Goal: Find specific page/section: Find specific page/section

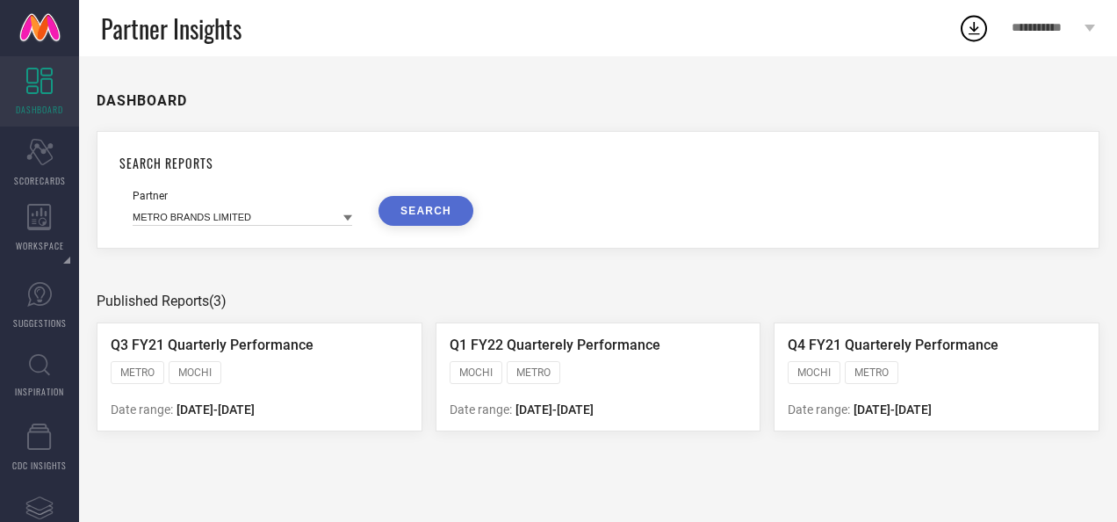
click at [284, 85] on div "DASHBOARD" at bounding box center [598, 100] width 1003 height 35
click at [40, 376] on icon at bounding box center [39, 365] width 21 height 22
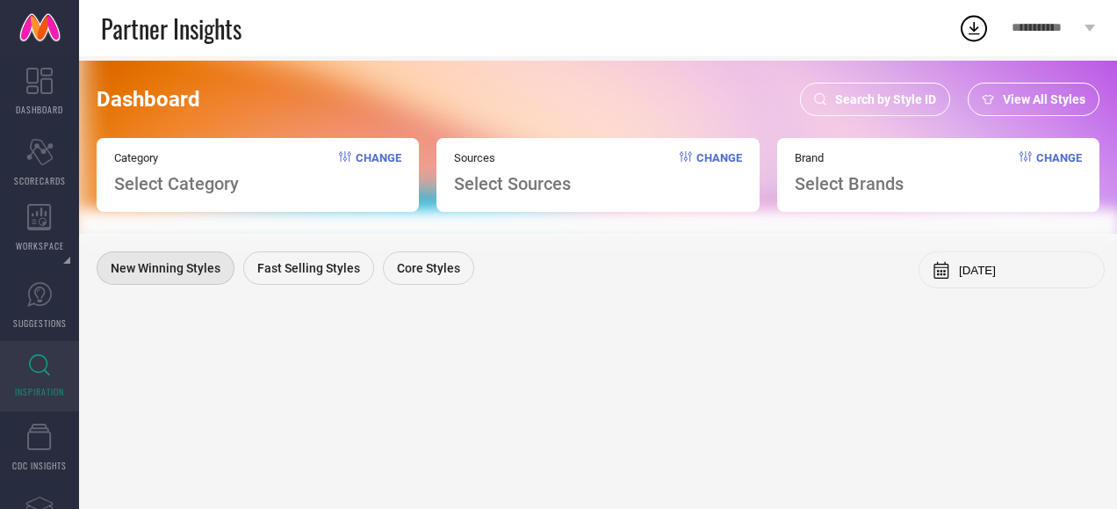
click at [832, 98] on div "Search by Style ID" at bounding box center [875, 99] width 150 height 33
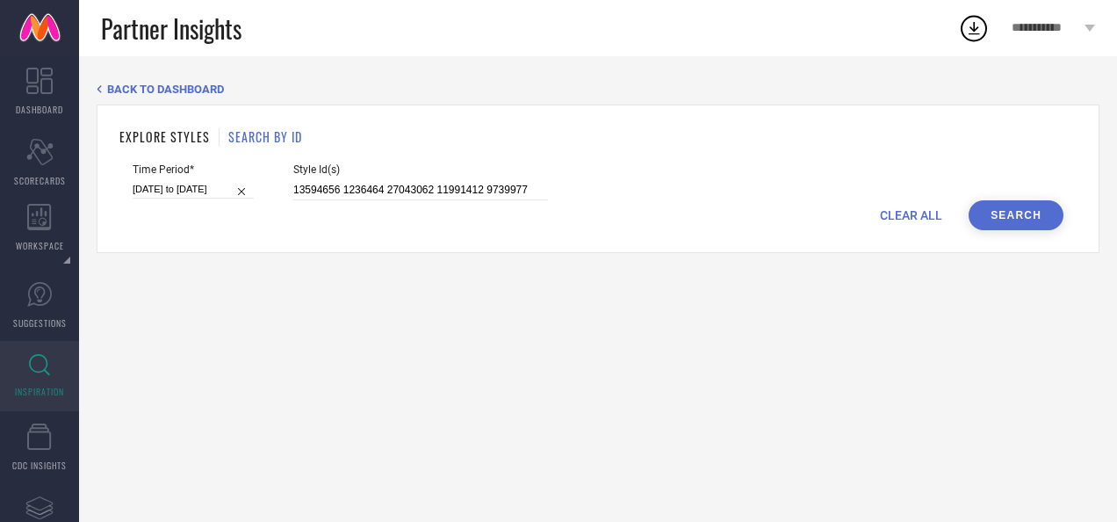
click at [973, 221] on button "Search" at bounding box center [1016, 215] width 95 height 30
click at [1024, 210] on button "Search" at bounding box center [1016, 215] width 95 height 30
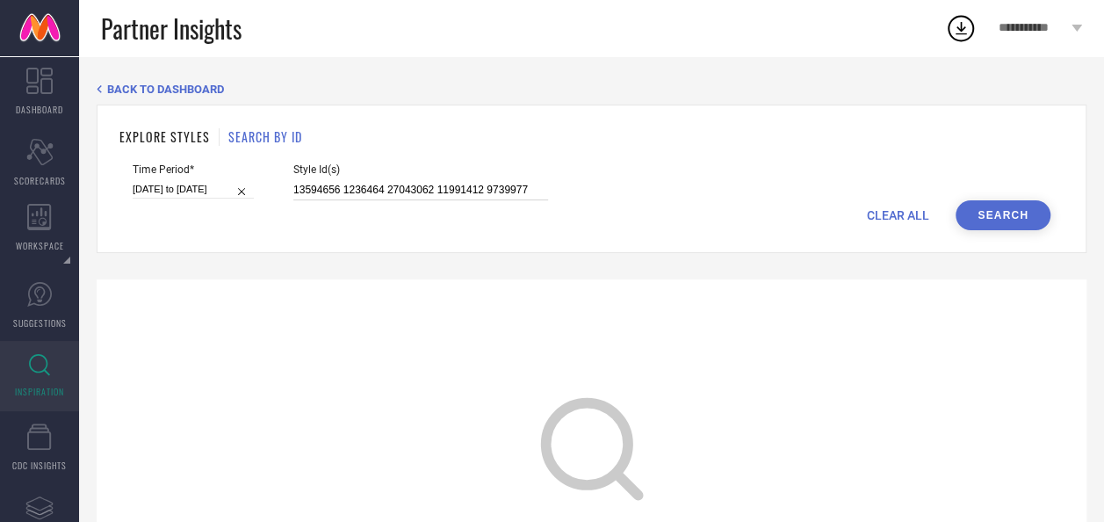
drag, startPoint x: 527, startPoint y: 193, endPoint x: 283, endPoint y: 204, distance: 244.4
click at [283, 204] on form "Time Period* [DATE] to [DATE] Style Id(s) 13594656 1236464 27043062 11991412 97…" at bounding box center [591, 196] width 944 height 67
